Goal: Transaction & Acquisition: Purchase product/service

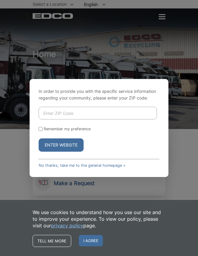
click at [103, 119] on input "Enter ZIP Code" at bounding box center [98, 113] width 118 height 13
type input "92027"
click at [43, 131] on input "Remember my preference" at bounding box center [41, 129] width 4 height 4
checkbox input "true"
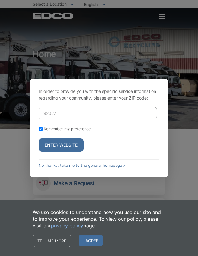
click at [66, 151] on button "Enter Website" at bounding box center [61, 144] width 45 height 13
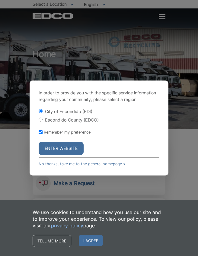
click at [43, 122] on input "Escondido County (EDCO)" at bounding box center [41, 120] width 4 height 4
radio input "true"
click at [71, 155] on button "Enter Website" at bounding box center [61, 148] width 45 height 13
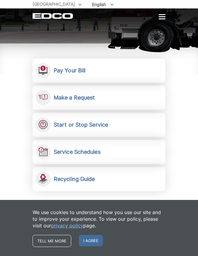
scroll to position [87, 0]
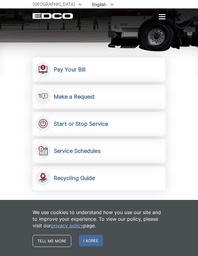
click at [95, 246] on span "I agree" at bounding box center [91, 240] width 24 height 11
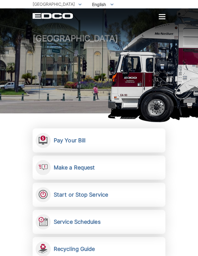
scroll to position [0, 0]
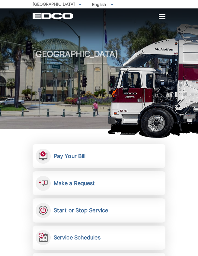
click at [85, 159] on h2 "Pay Your Bill" at bounding box center [70, 156] width 32 height 7
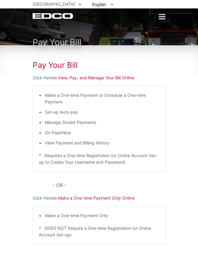
click at [68, 78] on p "Click Here to View, Pay, and Manage Your Bill Online" at bounding box center [99, 77] width 133 height 7
click at [69, 63] on h1 "Pay Your Bill" at bounding box center [99, 65] width 133 height 10
click at [120, 77] on p "Click Here to View, Pay, and Manage Your Bill Online" at bounding box center [99, 77] width 133 height 7
click at [66, 78] on p "Click Here to View, Pay, and Manage Your Bill Online" at bounding box center [99, 77] width 133 height 7
click at [47, 81] on link "Click Here" at bounding box center [43, 77] width 20 height 7
